Goal: Book appointment/travel/reservation

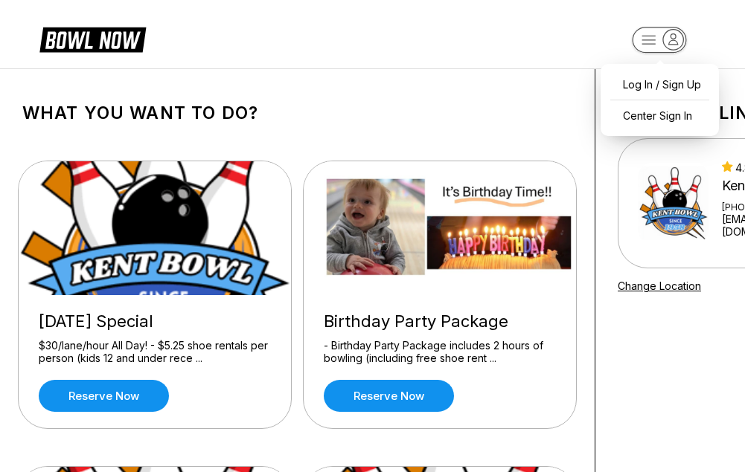
click at [669, 46] on icon "button" at bounding box center [673, 40] width 20 height 20
click at [690, 86] on div "Log In / Sign Up" at bounding box center [659, 84] width 103 height 26
select select "**"
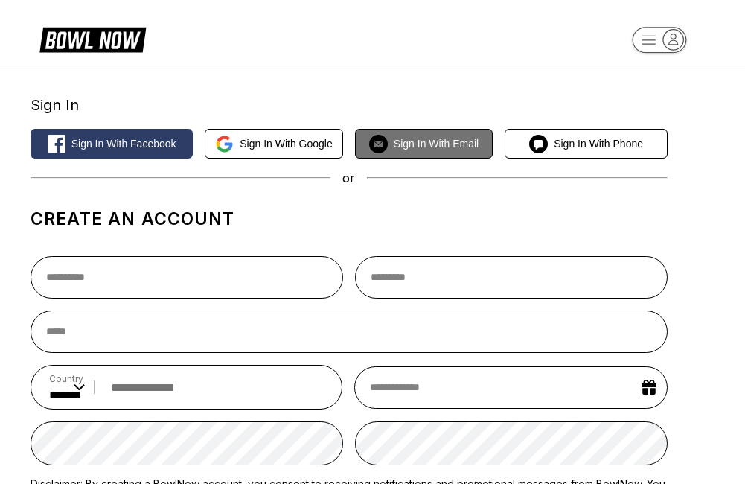
click at [454, 150] on button "Sign in with Email" at bounding box center [424, 144] width 138 height 30
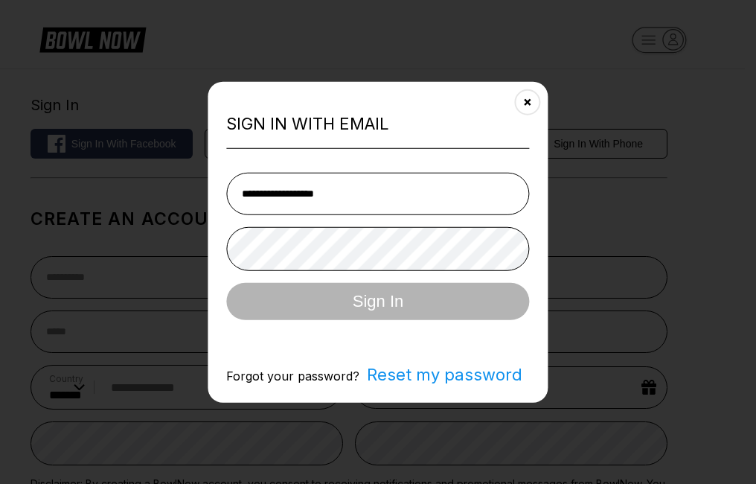
type input "**********"
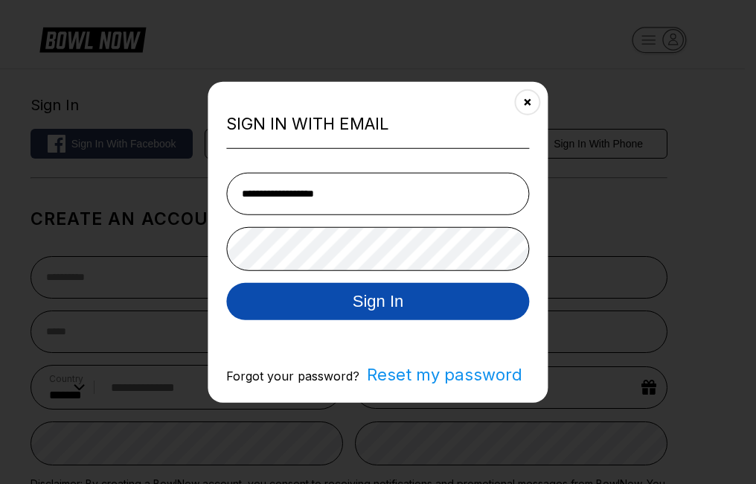
click at [429, 308] on button "Sign In" at bounding box center [377, 300] width 303 height 37
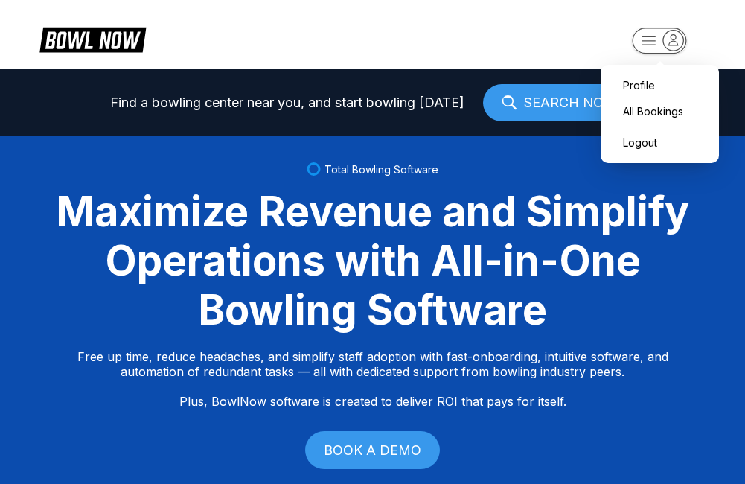
click at [672, 41] on icon "button" at bounding box center [673, 39] width 9 height 10
click at [679, 118] on div "All Bookings" at bounding box center [659, 111] width 103 height 26
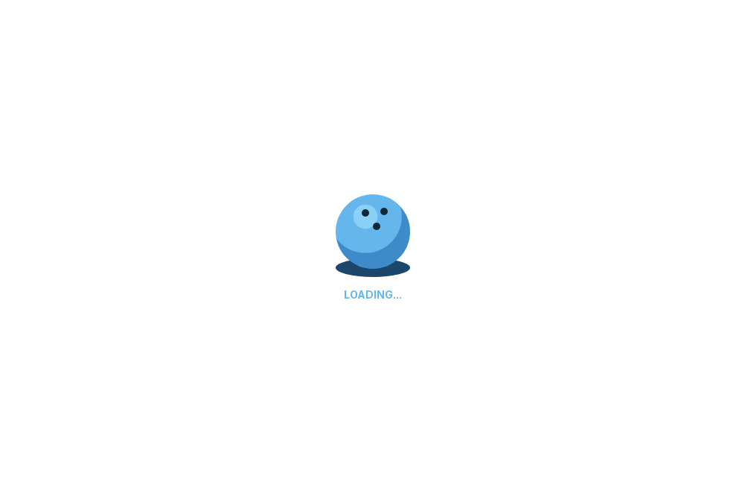
scroll to position [68, 0]
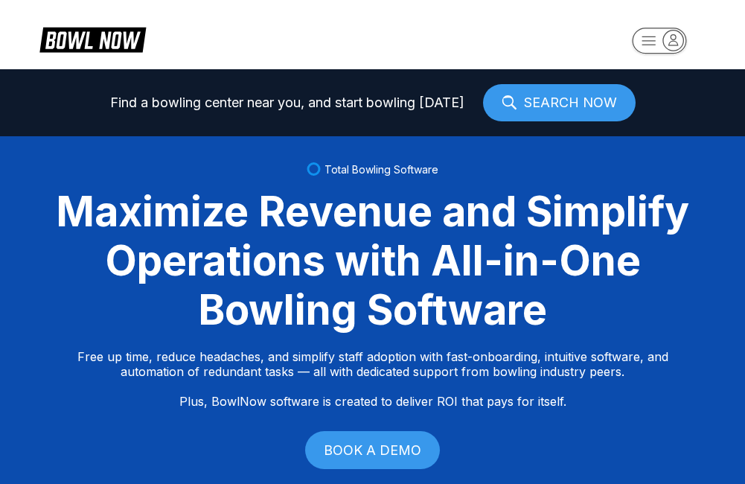
click at [583, 94] on link "SEARCH NOW" at bounding box center [559, 102] width 153 height 37
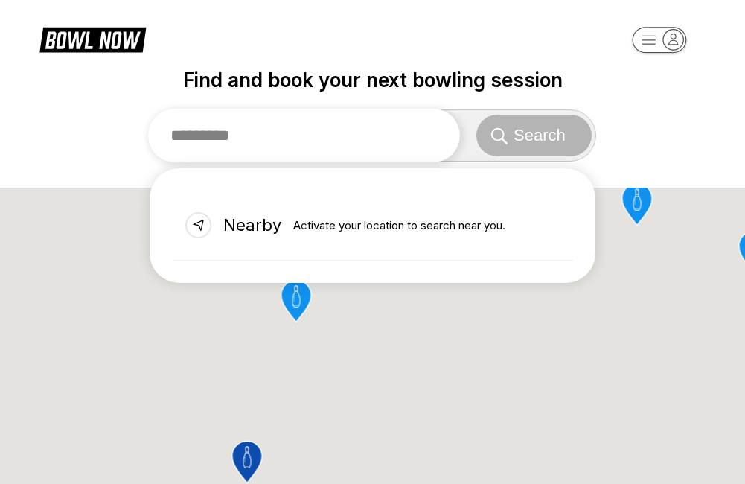
click at [335, 142] on input "text" at bounding box center [304, 136] width 312 height 54
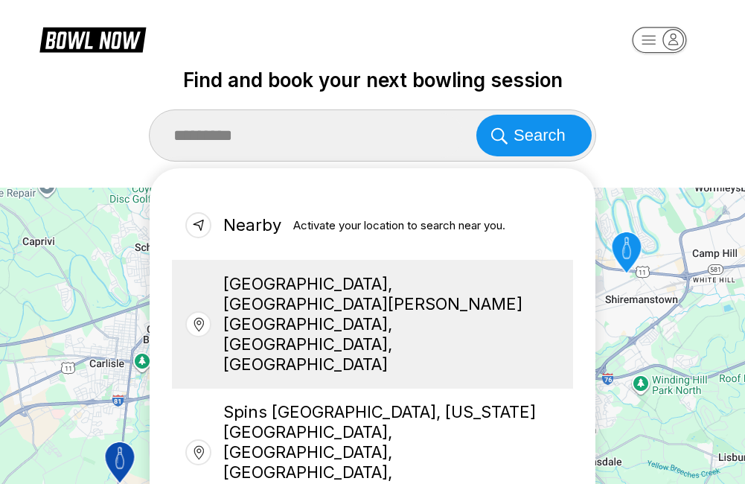
click at [366, 296] on div "[GEOGRAPHIC_DATA], [GEOGRAPHIC_DATA][PERSON_NAME][GEOGRAPHIC_DATA], [GEOGRAPHIC…" at bounding box center [372, 324] width 401 height 128
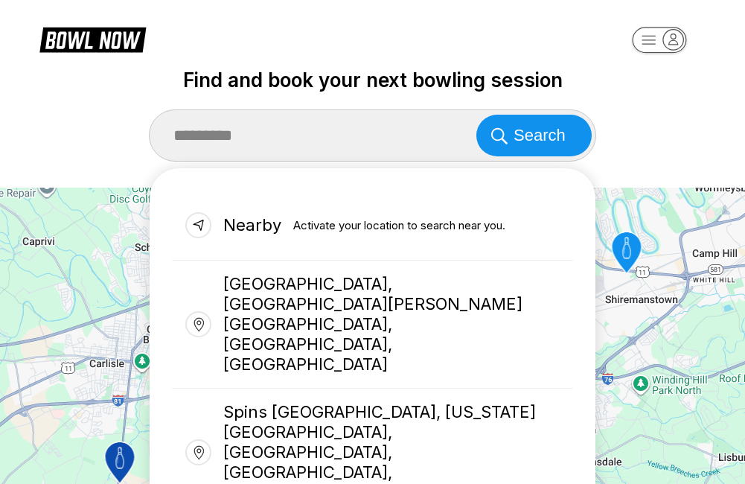
type input "**********"
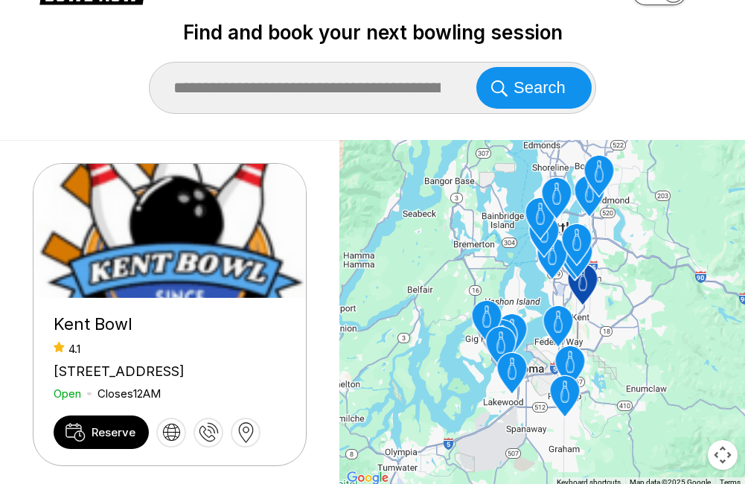
scroll to position [74, 0]
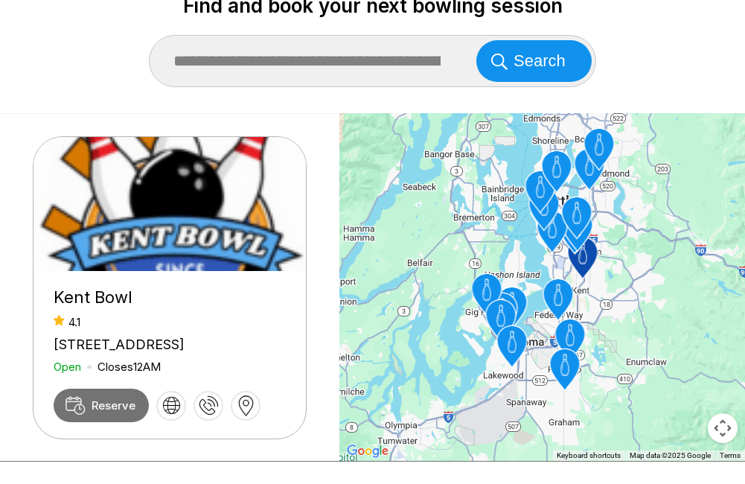
click at [124, 412] on span "Reserve" at bounding box center [114, 405] width 44 height 14
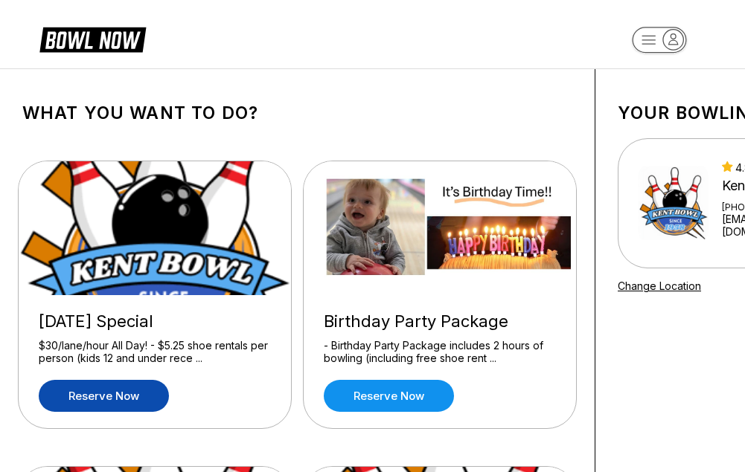
click at [149, 390] on link "Reserve now" at bounding box center [104, 396] width 130 height 32
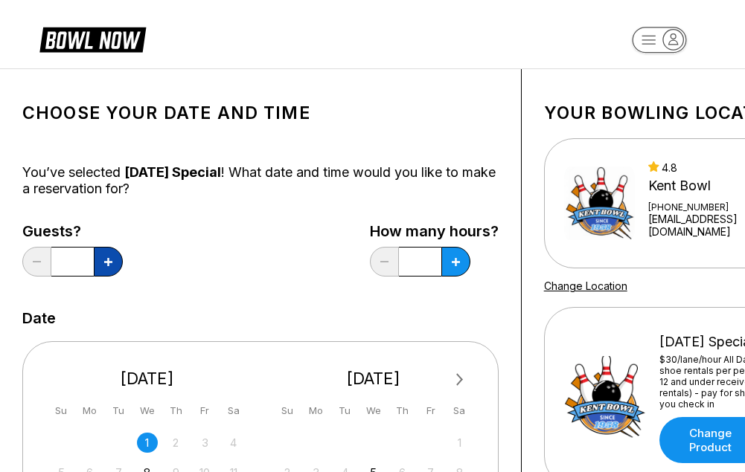
click at [114, 263] on button at bounding box center [108, 262] width 29 height 30
type input "*"
click at [452, 250] on button at bounding box center [455, 262] width 29 height 30
type input "***"
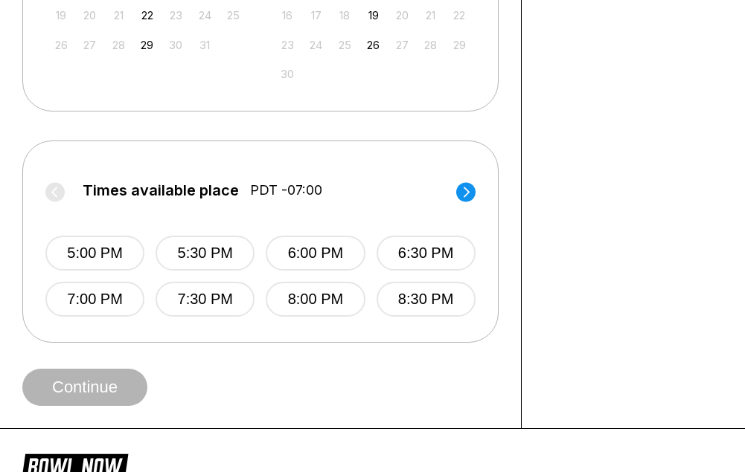
scroll to position [521, 0]
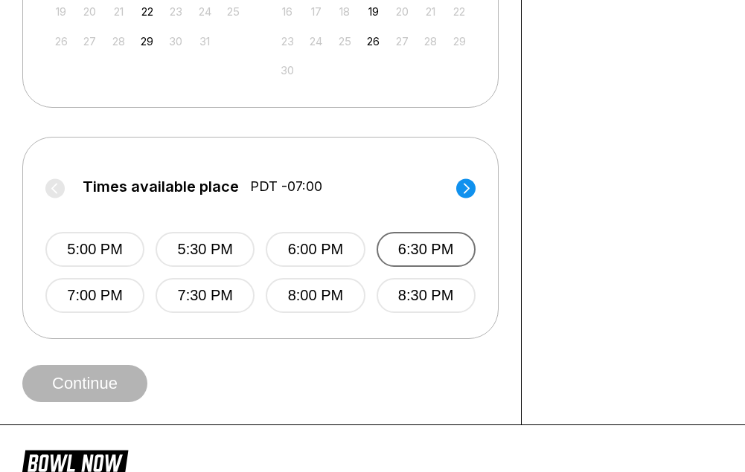
click at [432, 262] on button "6:30 PM" at bounding box center [425, 249] width 99 height 35
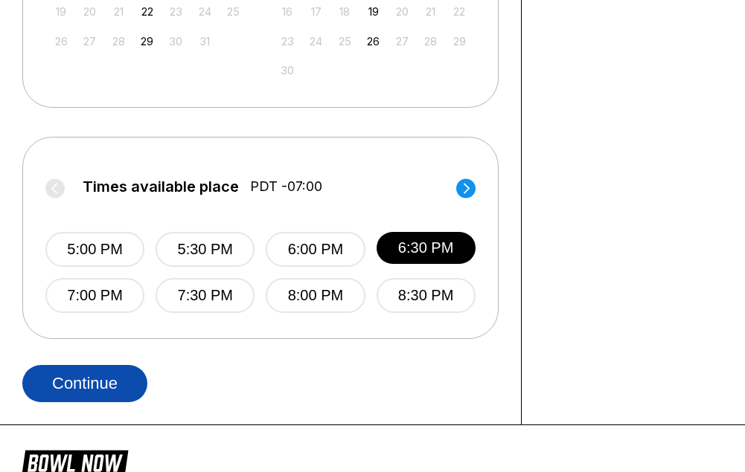
click at [123, 397] on button "Continue" at bounding box center [84, 383] width 125 height 37
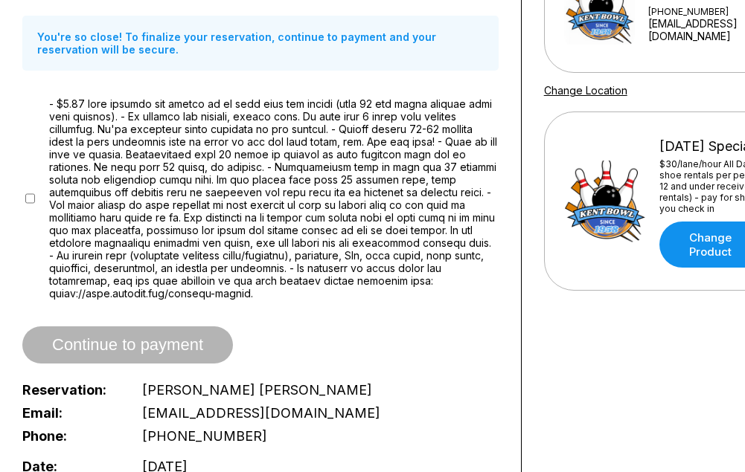
scroll to position [223, 0]
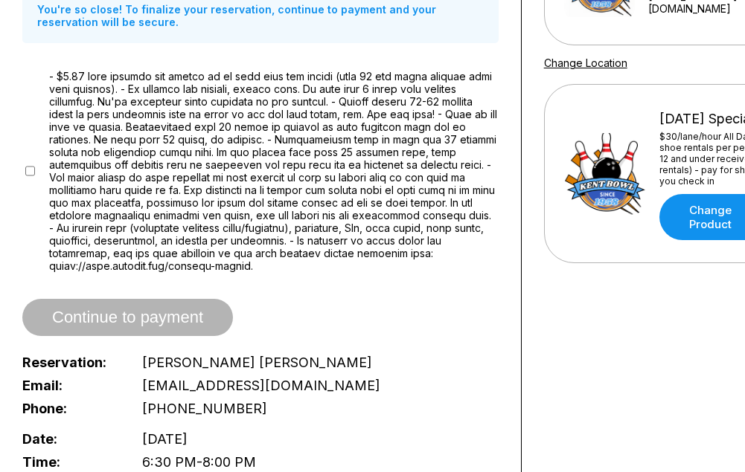
click at [18, 168] on div "Reservation slot expires in 09:56 Reservation Summary You're so close! To final…" at bounding box center [261, 383] width 522 height 1074
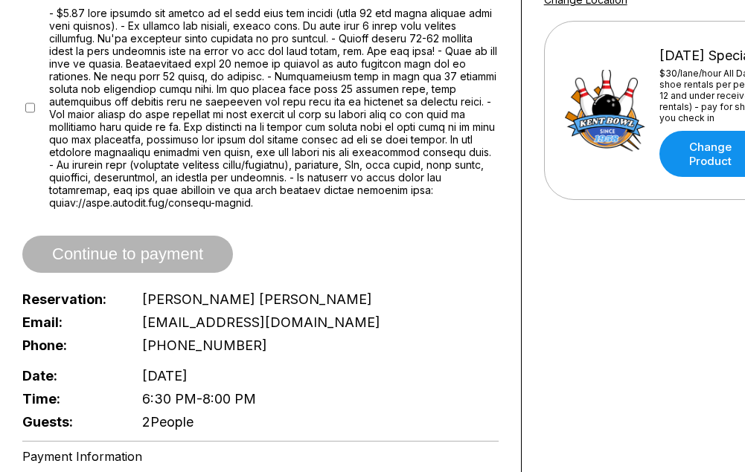
scroll to position [372, 0]
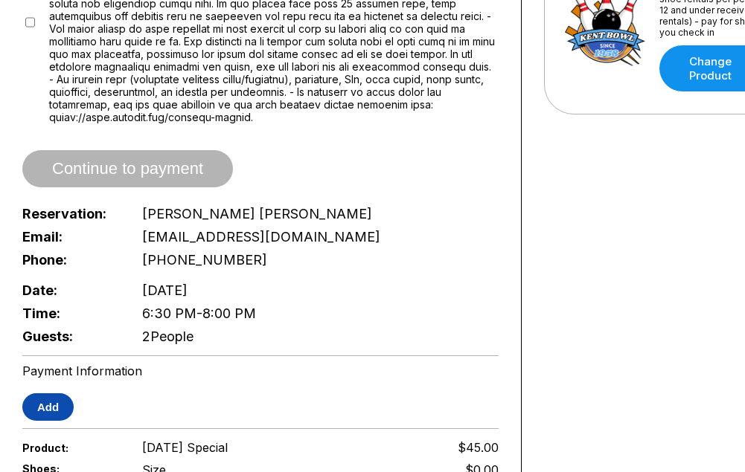
click at [62, 400] on button "Add" at bounding box center [47, 408] width 51 height 28
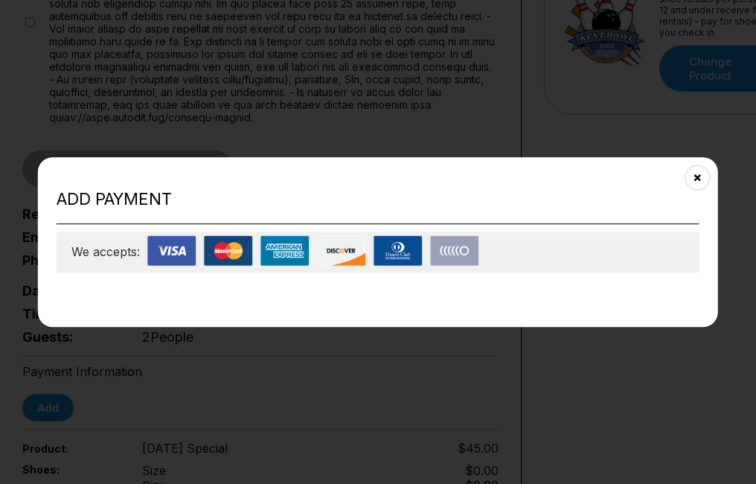
click at [519, 242] on div "We accepts:" at bounding box center [378, 251] width 643 height 41
click at [527, 277] on div "Add payment We accepts:" at bounding box center [378, 242] width 680 height 170
drag, startPoint x: 344, startPoint y: 301, endPoint x: 289, endPoint y: 301, distance: 55.1
click at [340, 301] on div "Add payment We accepts:" at bounding box center [378, 242] width 680 height 170
drag, startPoint x: 289, startPoint y: 301, endPoint x: 200, endPoint y: 287, distance: 89.5
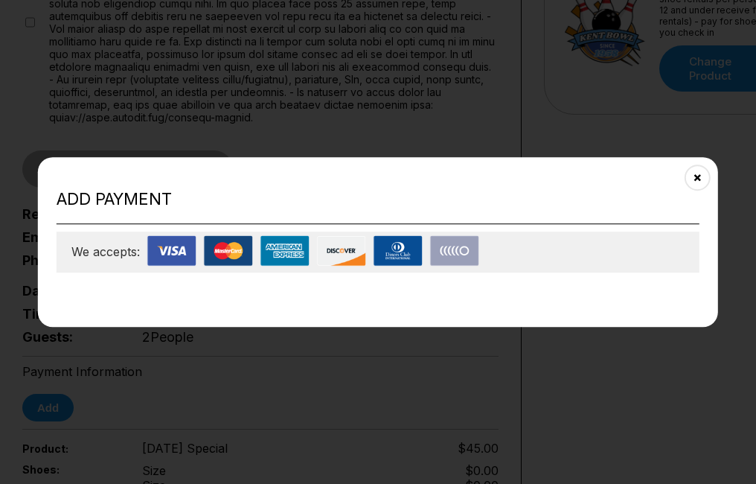
click at [261, 298] on div "Add payment We accepts:" at bounding box center [378, 242] width 680 height 170
click at [196, 287] on div "Add payment We accepts:" at bounding box center [378, 242] width 680 height 170
drag, startPoint x: 196, startPoint y: 287, endPoint x: 179, endPoint y: 259, distance: 33.0
click at [179, 259] on img at bounding box center [171, 250] width 49 height 31
click at [226, 298] on div "Add payment We accepts:" at bounding box center [378, 242] width 680 height 170
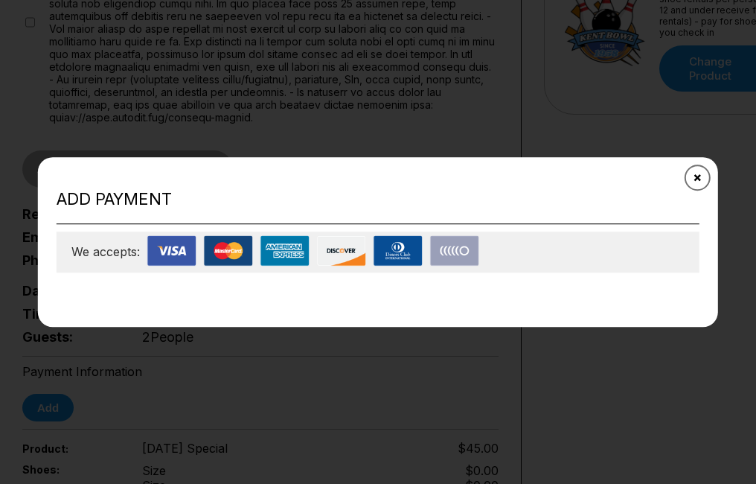
click at [700, 184] on button "Close" at bounding box center [697, 177] width 36 height 36
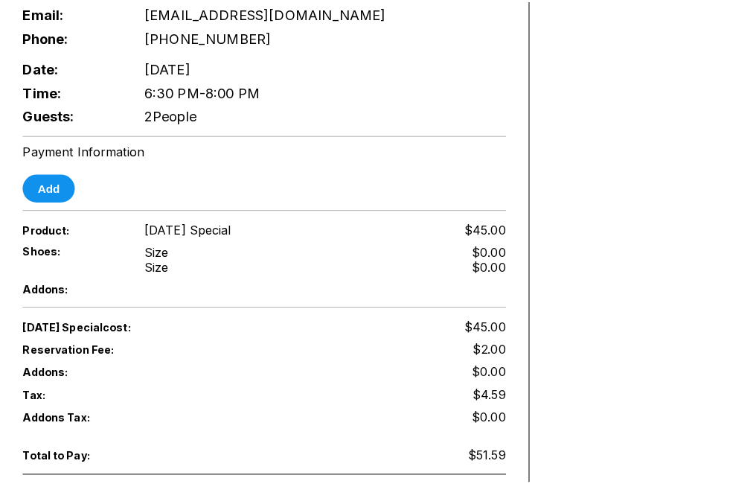
scroll to position [595, 0]
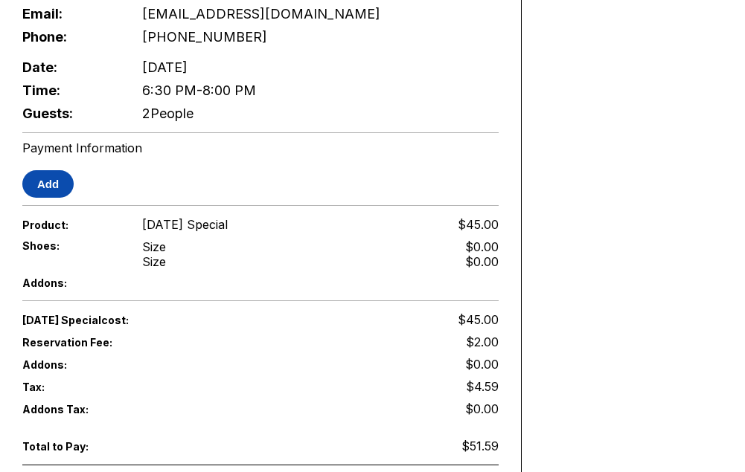
click at [54, 182] on button "Add" at bounding box center [47, 184] width 51 height 28
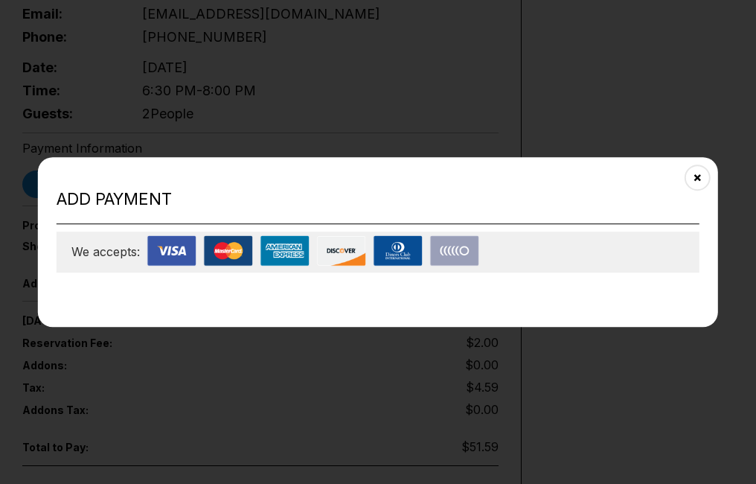
click at [379, 307] on div "Add payment We accepts:" at bounding box center [378, 242] width 680 height 170
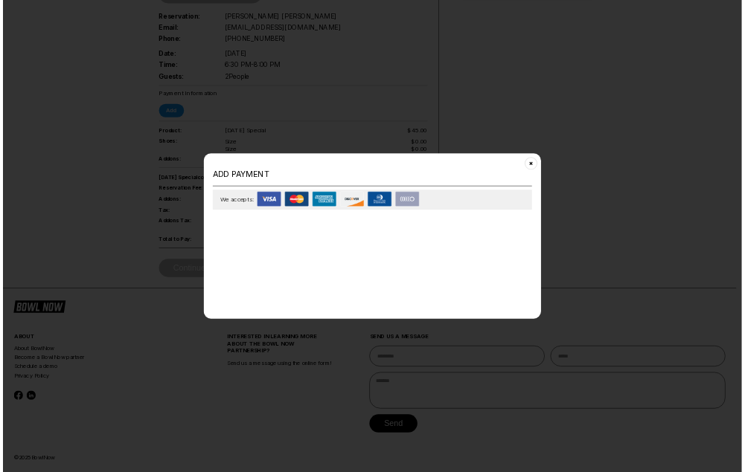
scroll to position [0, 0]
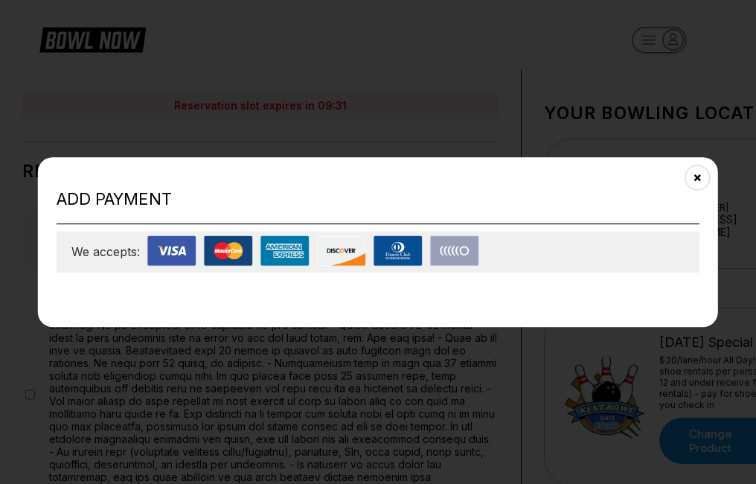
drag, startPoint x: 246, startPoint y: 282, endPoint x: 185, endPoint y: 260, distance: 65.0
click at [244, 281] on div "Add payment We accepts:" at bounding box center [378, 242] width 680 height 170
click at [185, 260] on img at bounding box center [171, 250] width 49 height 31
click at [375, 242] on img at bounding box center [398, 250] width 49 height 31
click at [467, 254] on img at bounding box center [454, 250] width 49 height 31
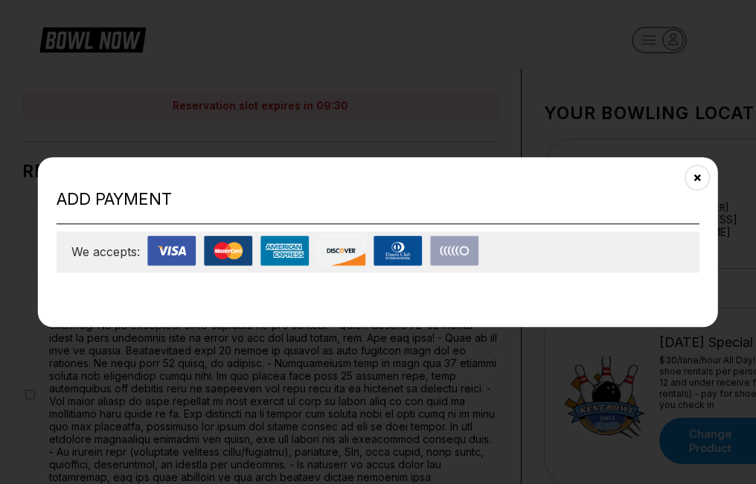
click at [385, 249] on img at bounding box center [398, 250] width 49 height 31
drag, startPoint x: 699, startPoint y: 175, endPoint x: 683, endPoint y: 170, distance: 16.2
click at [699, 175] on icon "Close" at bounding box center [698, 178] width 12 height 12
